Goal: Task Accomplishment & Management: Manage account settings

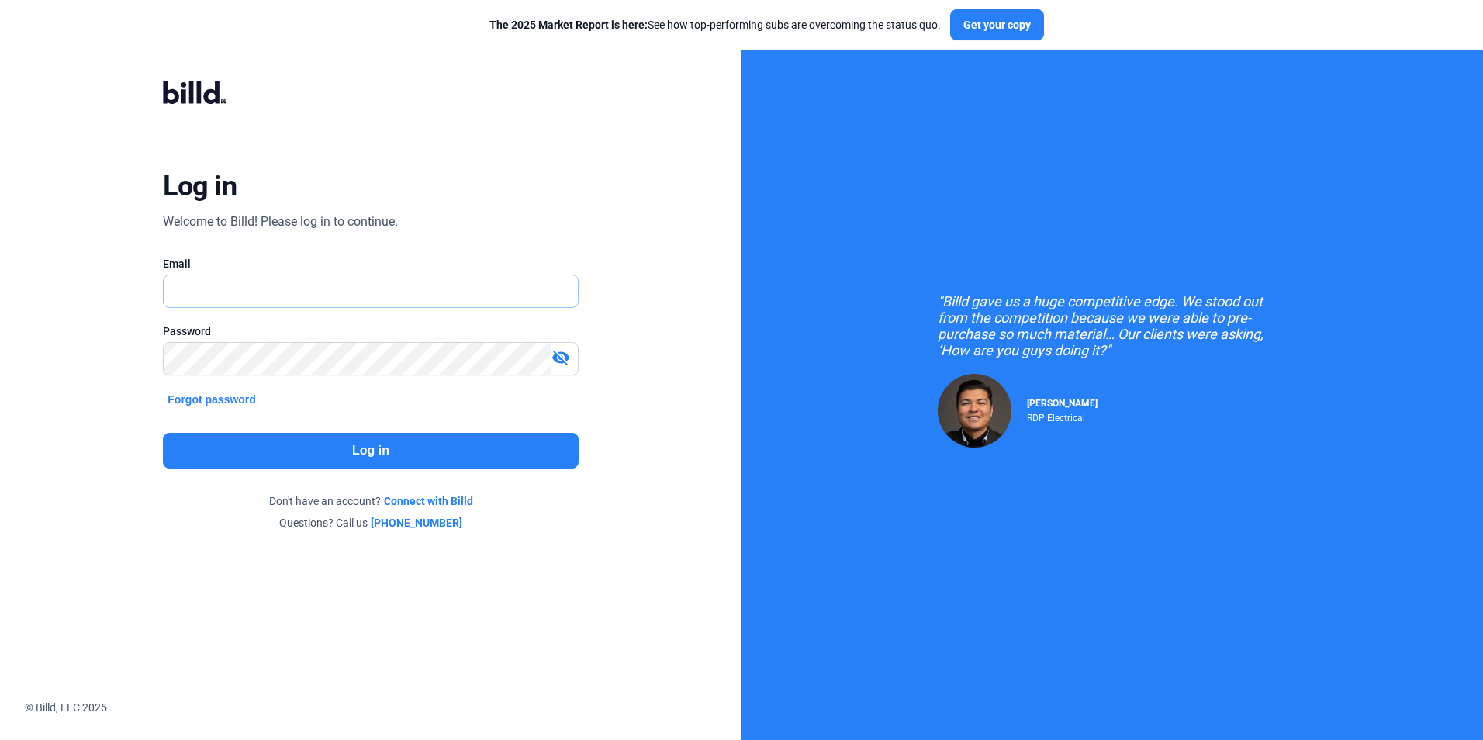
type input "[PERSON_NAME][EMAIL_ADDRESS][DOMAIN_NAME]"
click at [306, 454] on button "Log in" at bounding box center [370, 451] width 415 height 36
